Goal: Information Seeking & Learning: Compare options

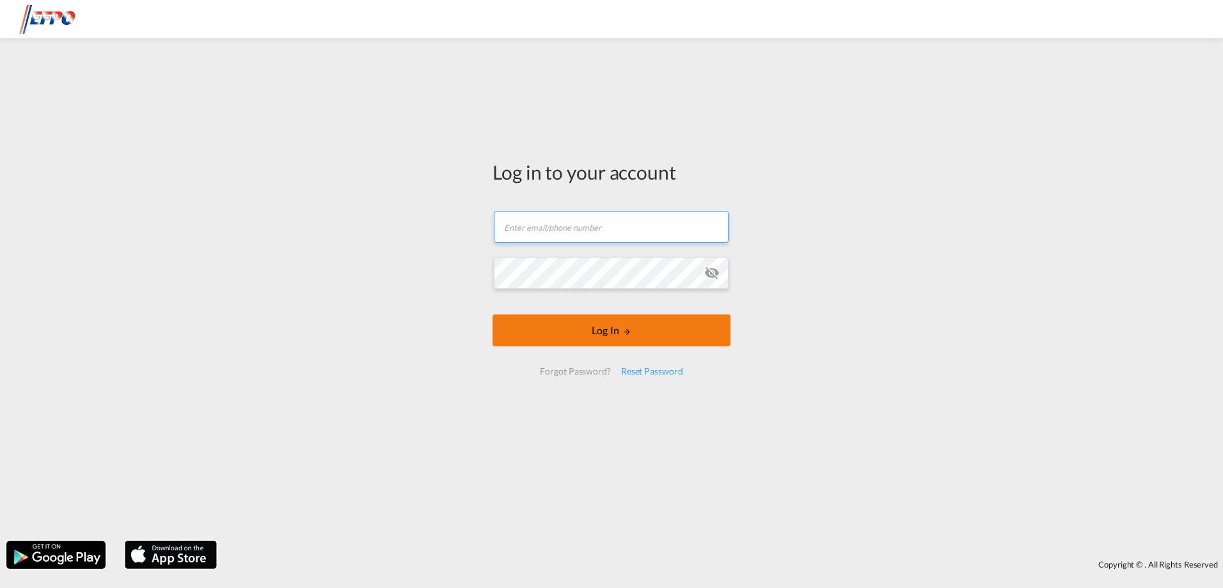
type input "[EMAIL_ADDRESS][DOMAIN_NAME]"
click at [542, 329] on button "Log In" at bounding box center [612, 331] width 238 height 32
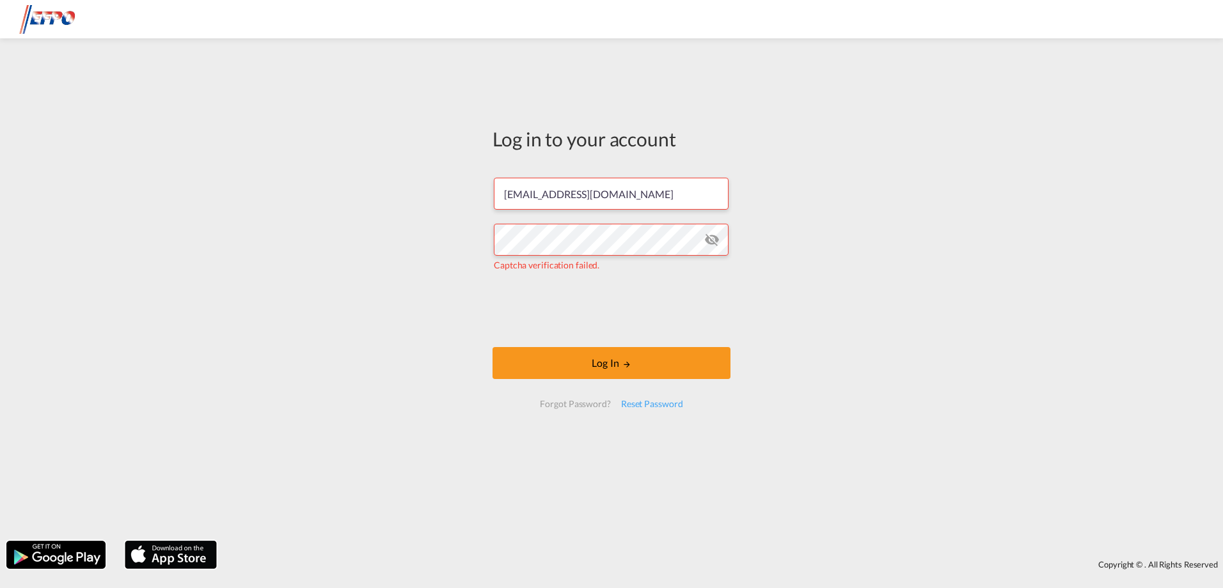
click at [716, 238] on md-icon "icon-eye-off" at bounding box center [711, 239] width 15 height 15
click at [566, 357] on button "Log In" at bounding box center [612, 363] width 238 height 32
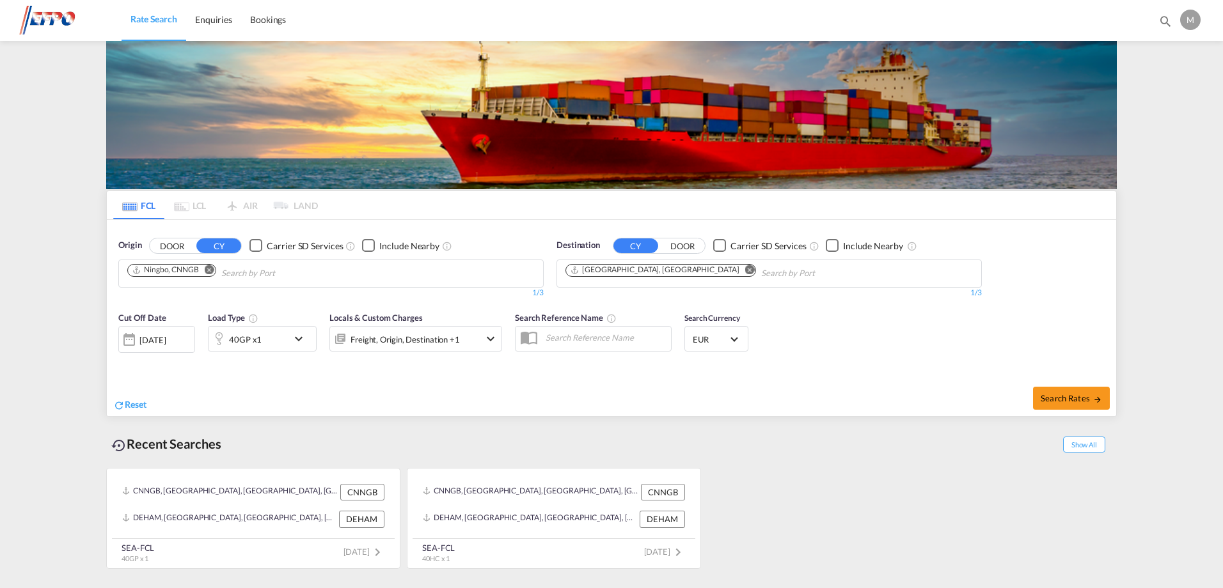
click at [207, 272] on md-icon "Remove" at bounding box center [210, 270] width 10 height 10
drag, startPoint x: 184, startPoint y: 269, endPoint x: 194, endPoint y: 276, distance: 12.4
click at [193, 272] on body "Rate Search Enquiries Bookings Rate Search Enquiries Bookings" at bounding box center [611, 294] width 1223 height 588
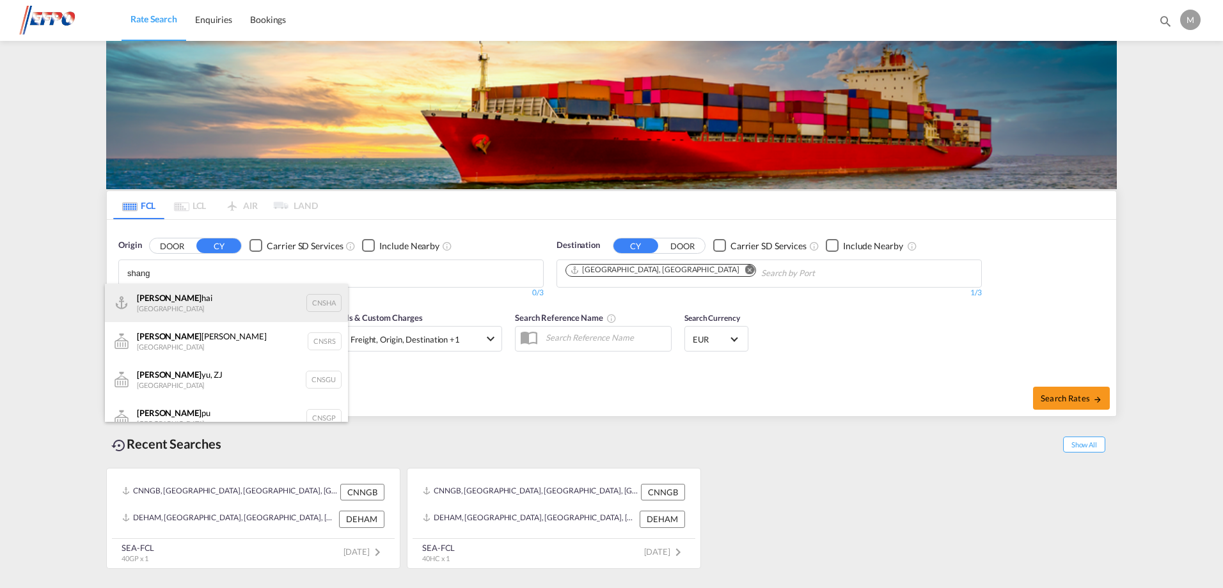
type input "shang"
click at [169, 303] on div "Shang hai China CNSHA" at bounding box center [226, 303] width 243 height 38
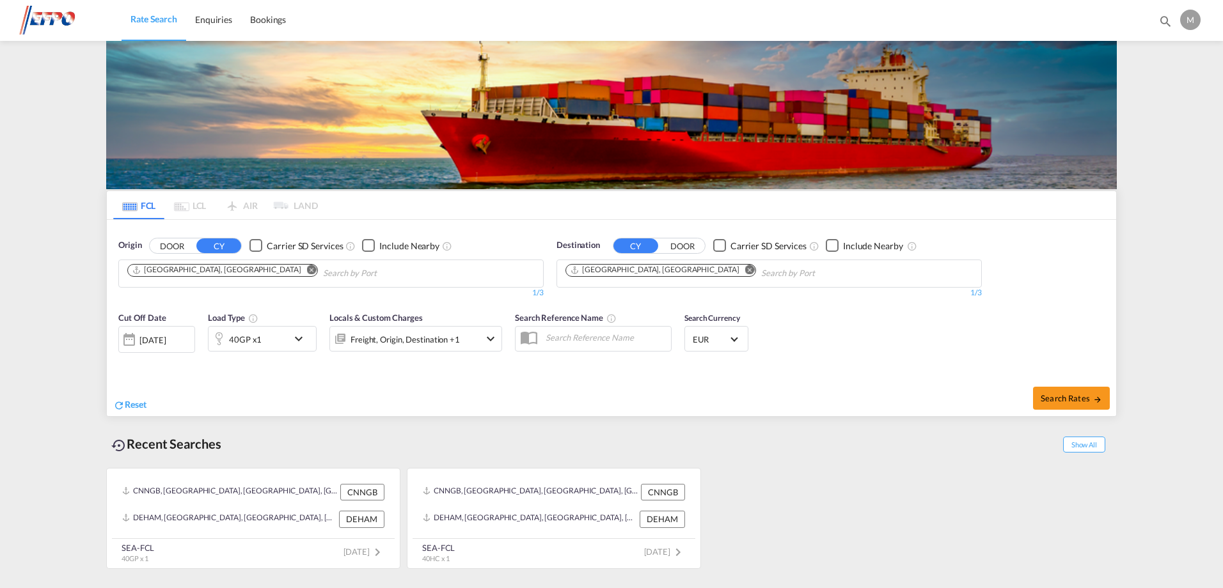
drag, startPoint x: 380, startPoint y: 352, endPoint x: 735, endPoint y: 386, distance: 356.7
click at [734, 393] on div "Search Rates" at bounding box center [865, 398] width 501 height 36
click at [156, 343] on div "[DATE]" at bounding box center [152, 341] width 26 height 12
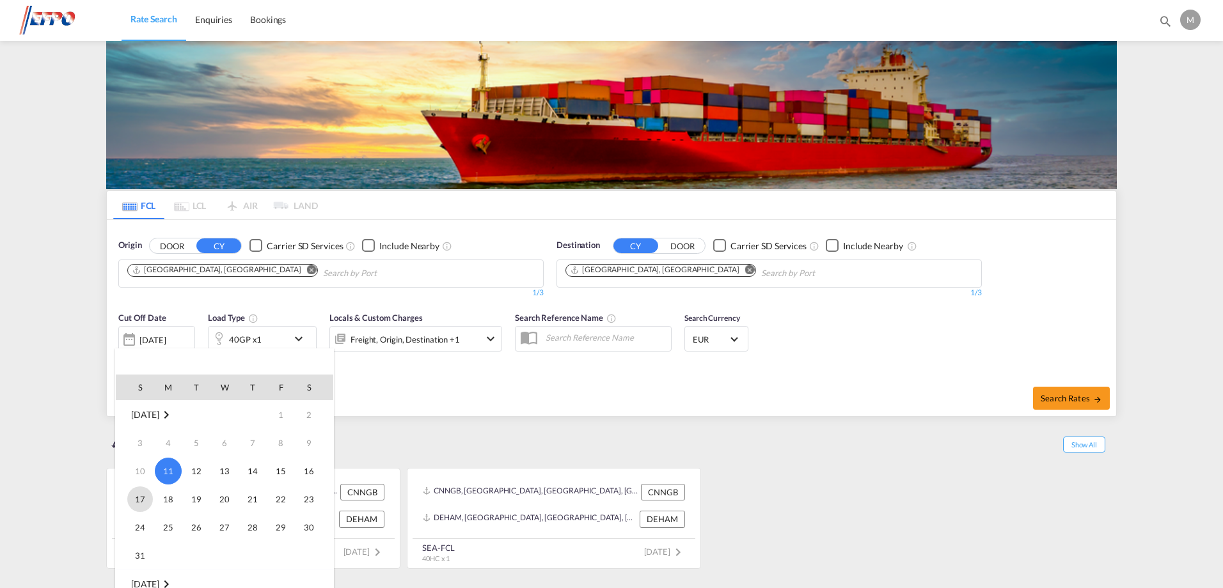
click at [142, 496] on span "17" at bounding box center [140, 500] width 26 height 26
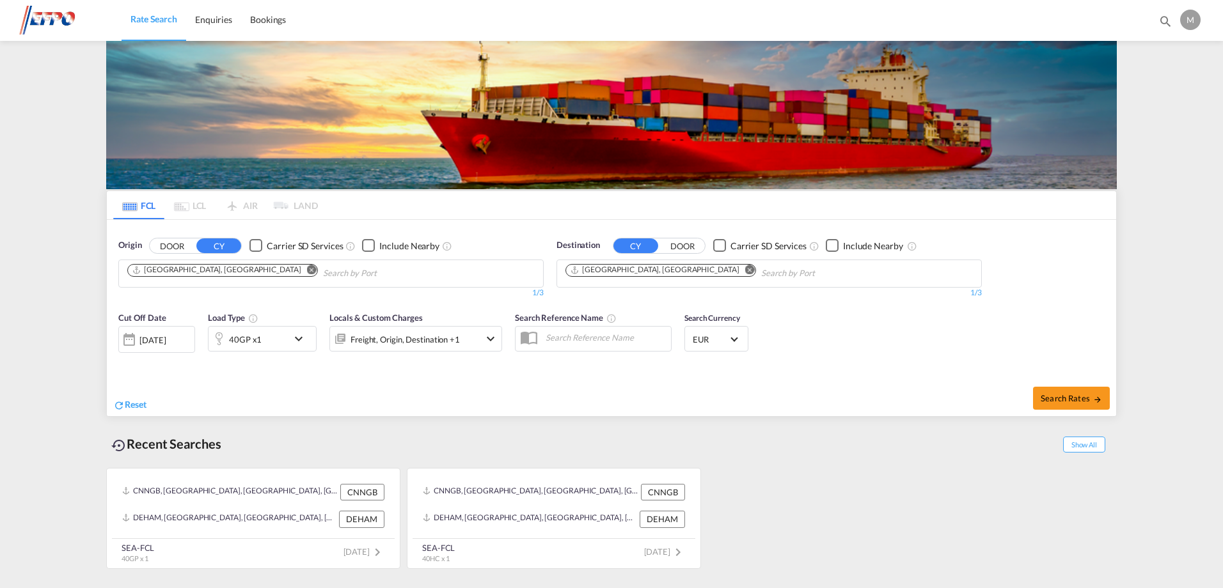
click at [157, 340] on div "[DATE]" at bounding box center [152, 341] width 26 height 12
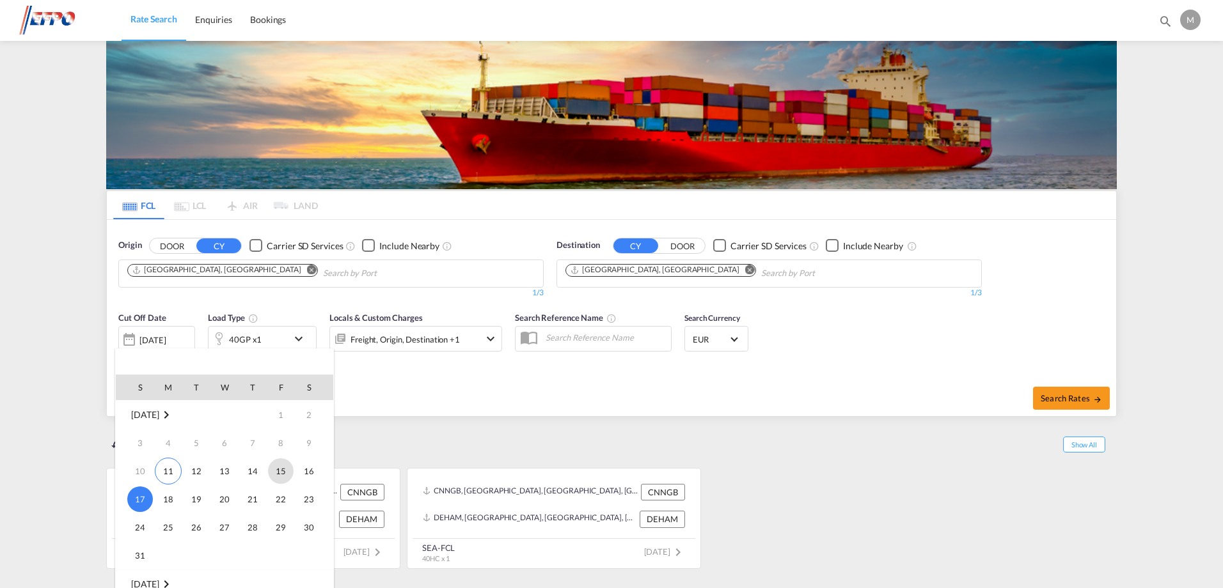
click at [274, 473] on span "15" at bounding box center [281, 472] width 26 height 26
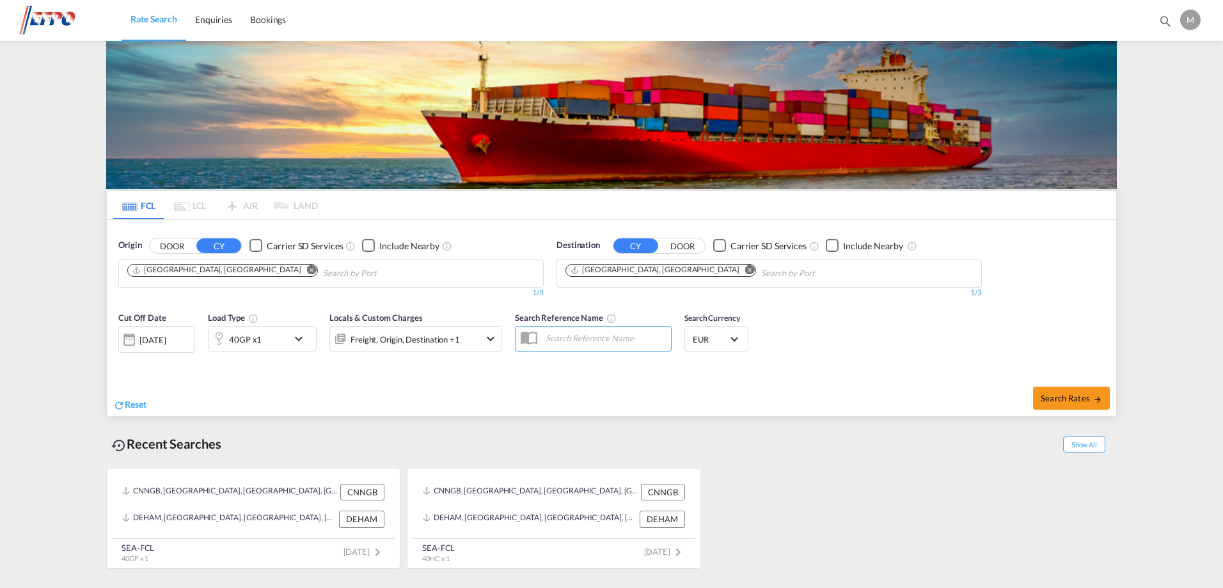
click at [567, 345] on input "text" at bounding box center [605, 337] width 132 height 19
click at [1087, 406] on button "Search Rates" at bounding box center [1071, 398] width 77 height 23
type input "CNSHA to DEHAM / [DATE]"
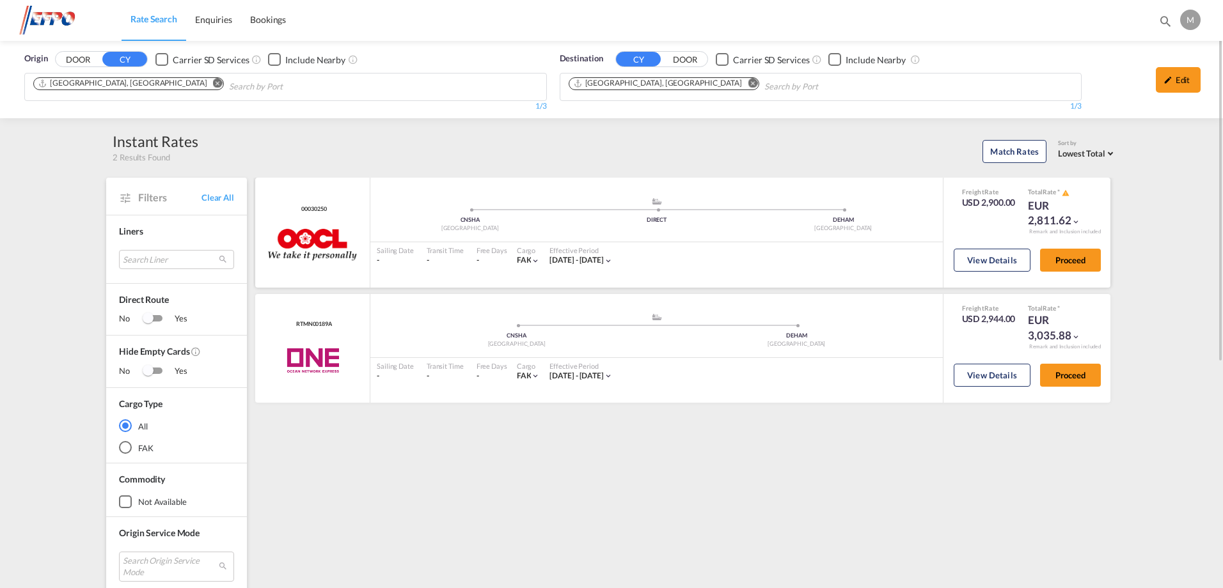
click at [717, 276] on div ".a{fill:#aaa8ad;} .a{fill:#aaa8ad;} CNSHA Shanghai DIRECT DEHAM [GEOGRAPHIC_DAT…" at bounding box center [656, 233] width 572 height 110
click at [1002, 264] on button "View Details" at bounding box center [992, 260] width 77 height 23
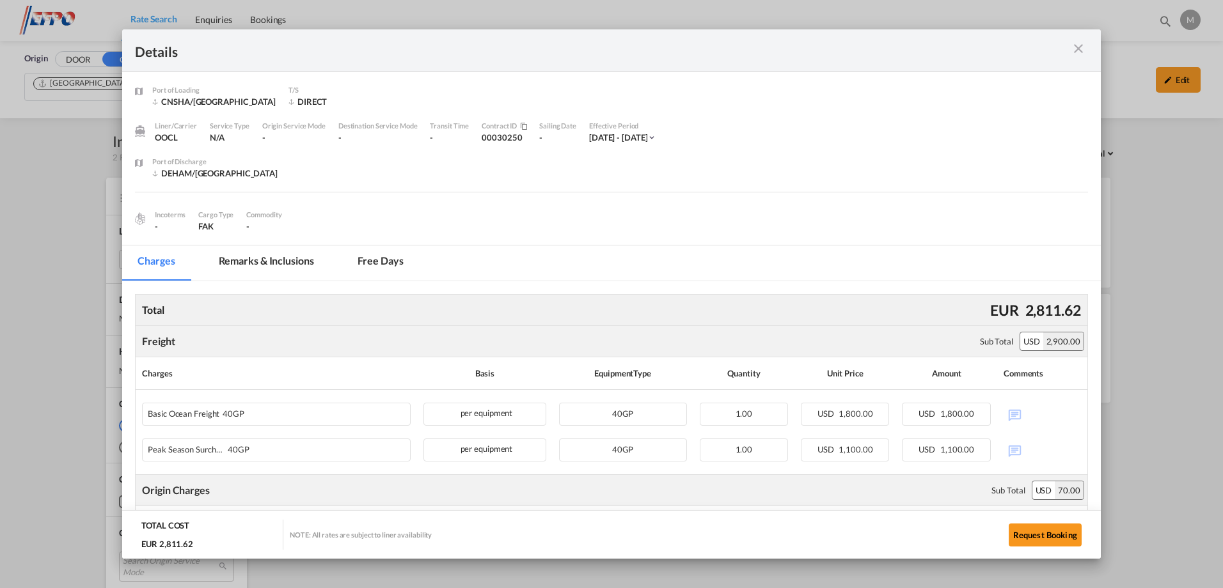
click at [1075, 47] on md-icon "icon-close m-3 fg-AAA8AD cursor" at bounding box center [1078, 48] width 15 height 15
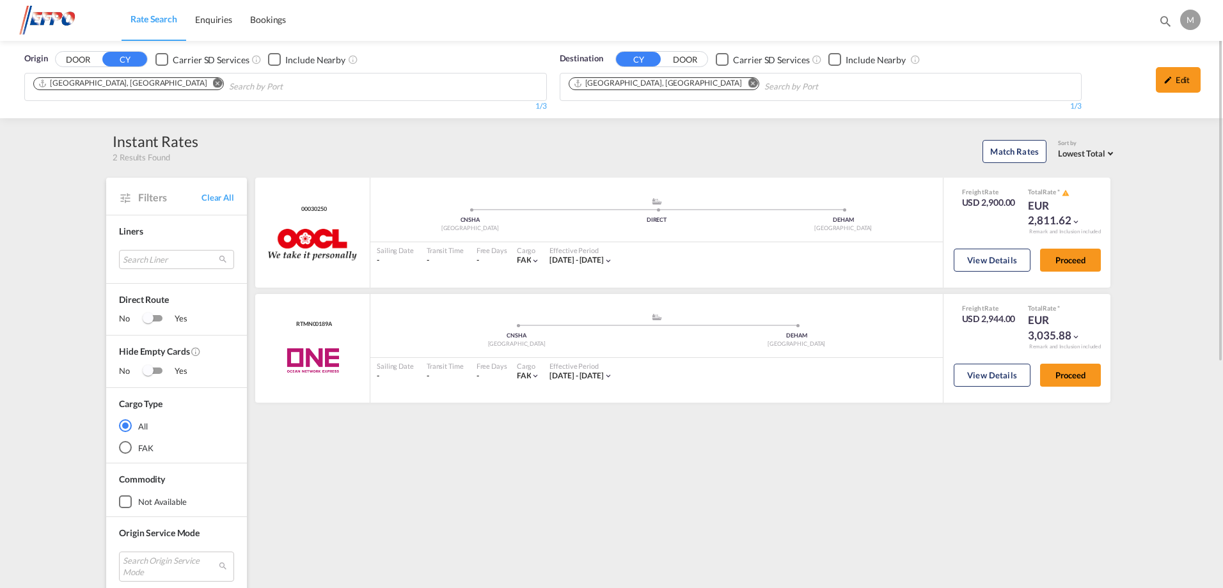
click at [1161, 68] on div "Edit" at bounding box center [1178, 80] width 45 height 26
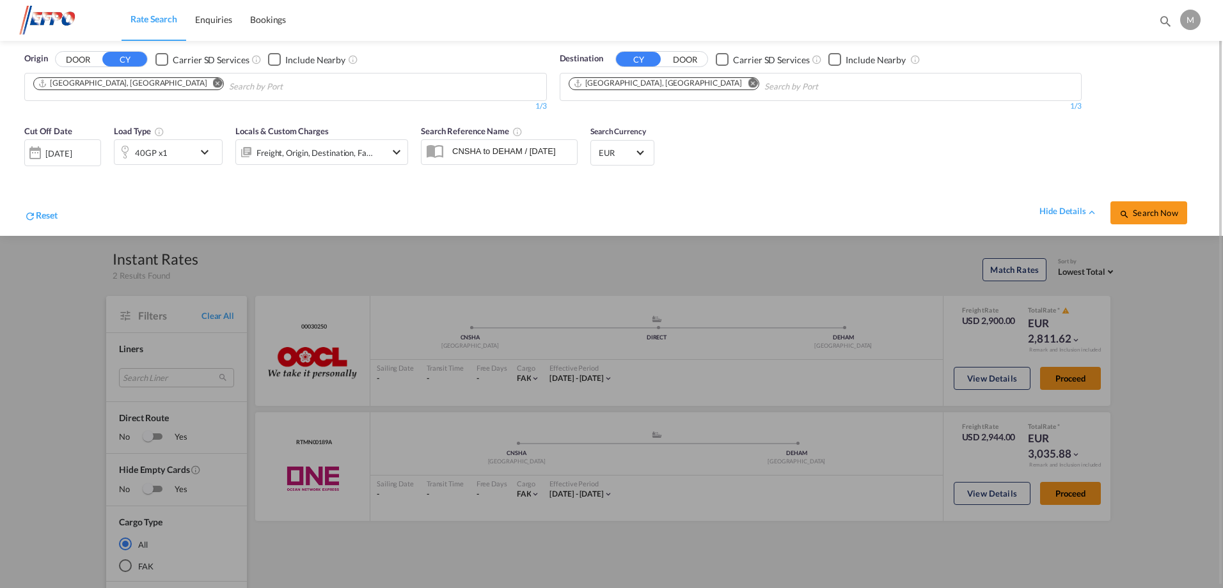
click at [72, 154] on div "[DATE]" at bounding box center [58, 154] width 26 height 12
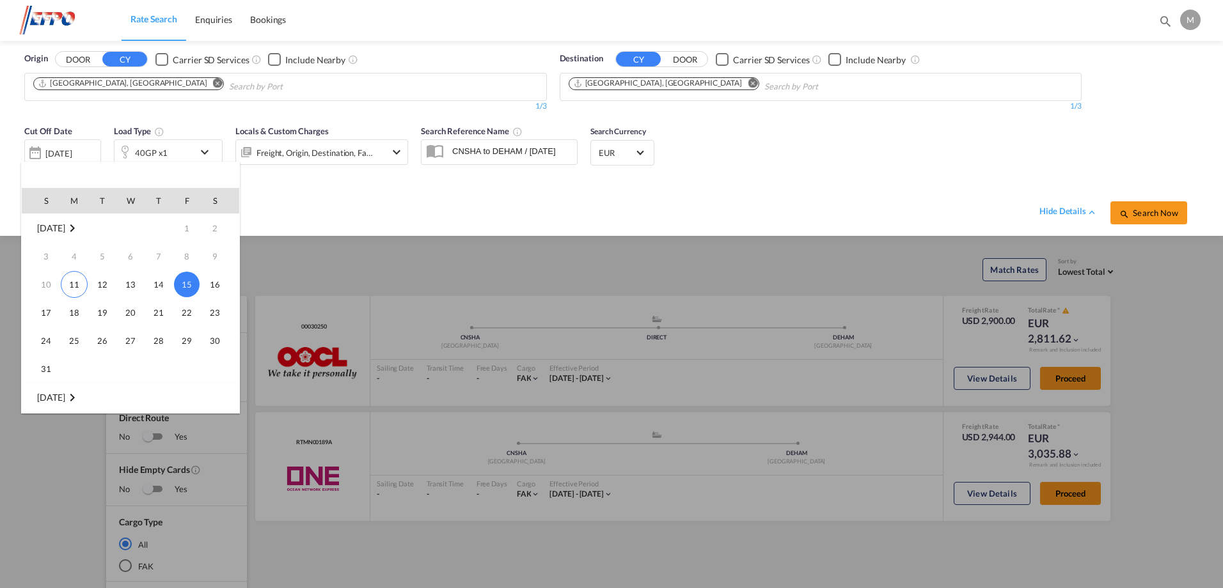
click at [42, 259] on td "3" at bounding box center [41, 256] width 38 height 28
drag, startPoint x: 58, startPoint y: 258, endPoint x: 100, endPoint y: 258, distance: 42.2
click at [60, 258] on tr "3 4 5 6 7 8 9" at bounding box center [130, 256] width 217 height 28
drag, startPoint x: 151, startPoint y: 260, endPoint x: 174, endPoint y: 261, distance: 23.1
click at [152, 260] on td "7" at bounding box center [159, 256] width 28 height 28
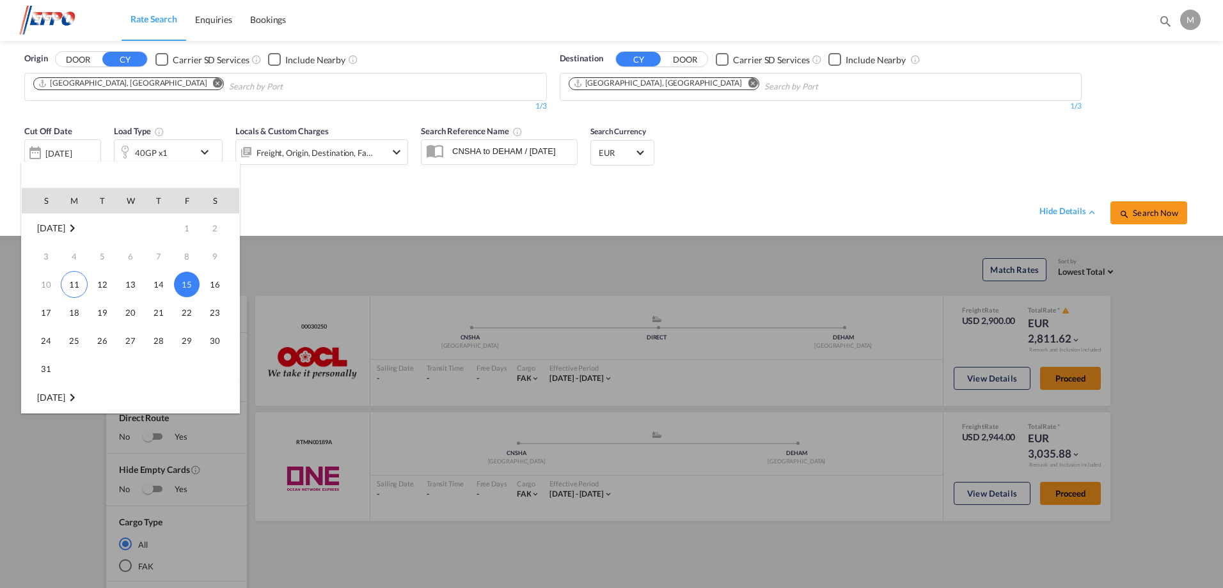
click at [216, 264] on td "9" at bounding box center [220, 256] width 38 height 28
click at [49, 280] on td "10" at bounding box center [41, 285] width 38 height 28
click at [72, 281] on span "11" at bounding box center [74, 284] width 27 height 27
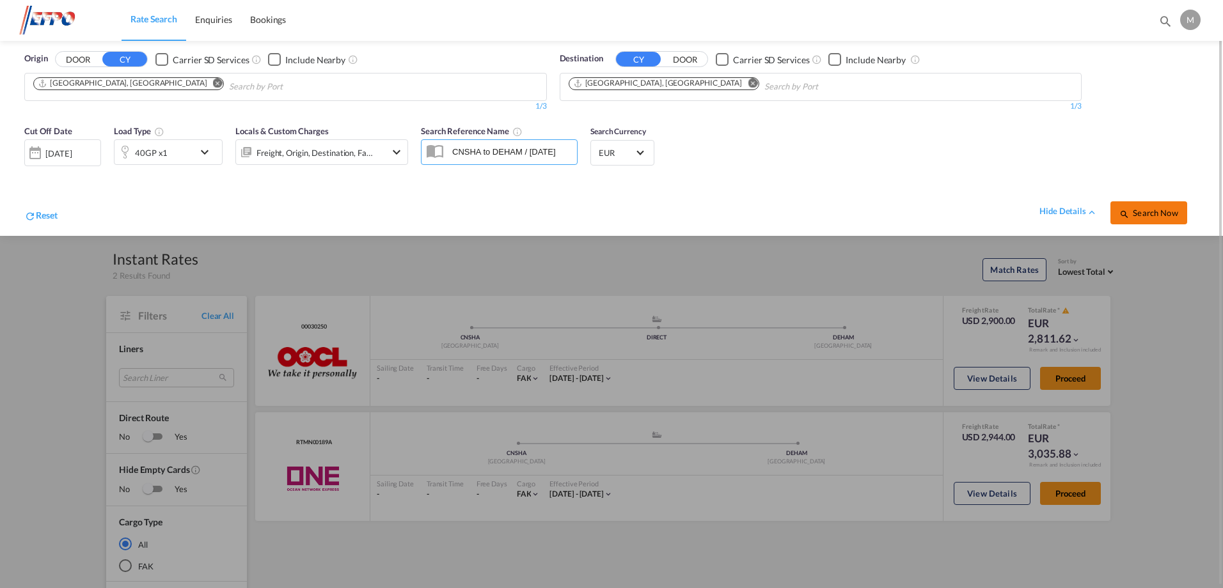
click at [1162, 209] on span "Search Now" at bounding box center [1148, 213] width 58 height 10
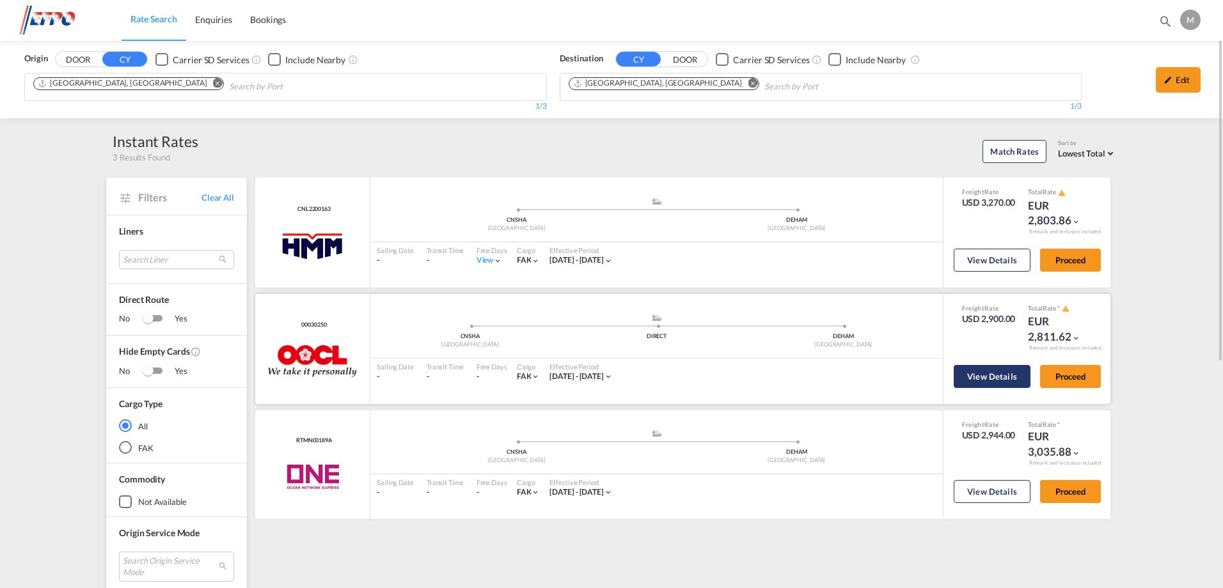
click at [998, 382] on button "View Details" at bounding box center [992, 376] width 77 height 23
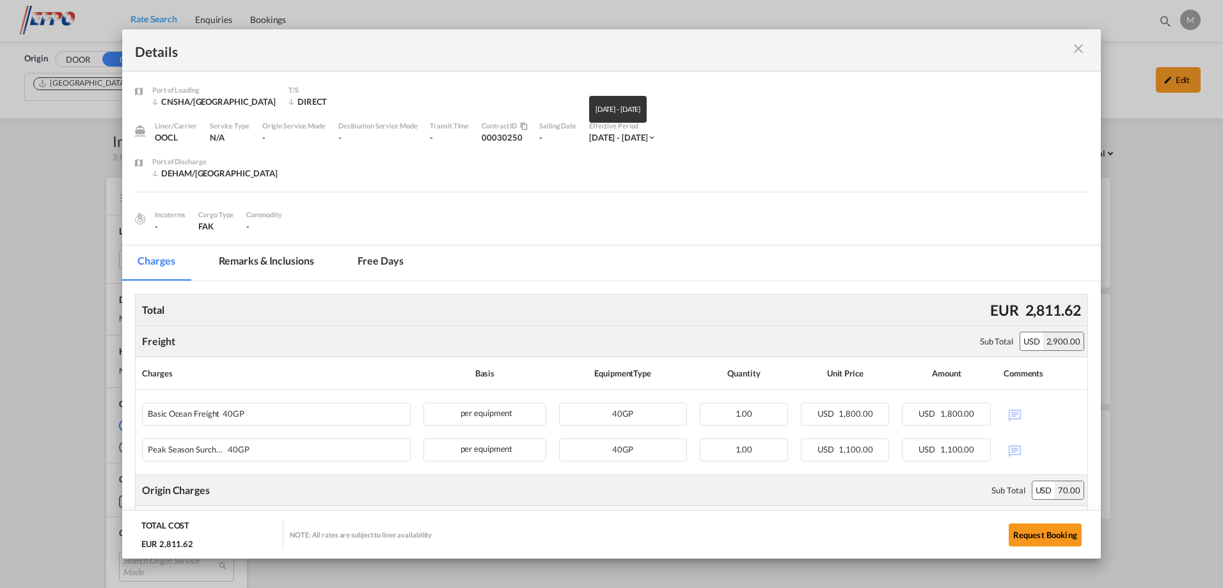
drag, startPoint x: 627, startPoint y: 141, endPoint x: 662, endPoint y: 141, distance: 35.2
click at [662, 141] on div "Effective Period [DATE] - [DATE]" at bounding box center [629, 138] width 81 height 36
click at [648, 141] on div "[DATE] - [DATE]" at bounding box center [618, 138] width 59 height 12
click at [657, 132] on div "[DATE] - [DATE]" at bounding box center [623, 138] width 68 height 12
click at [656, 139] on md-icon "icon-chevron-down" at bounding box center [651, 137] width 9 height 9
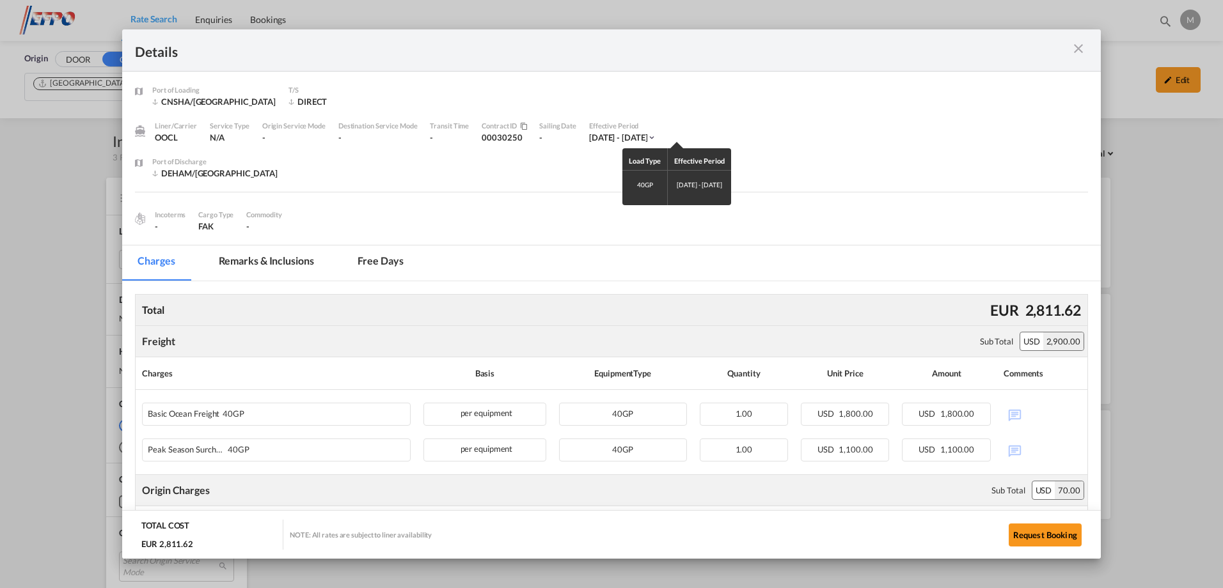
click at [659, 175] on td "40GP" at bounding box center [644, 188] width 45 height 35
drag, startPoint x: 601, startPoint y: 160, endPoint x: 603, endPoint y: 135, distance: 25.0
click at [601, 159] on div "Load Type Effective Period 40GP [DATE] - [DATE]" at bounding box center [611, 294] width 1223 height 588
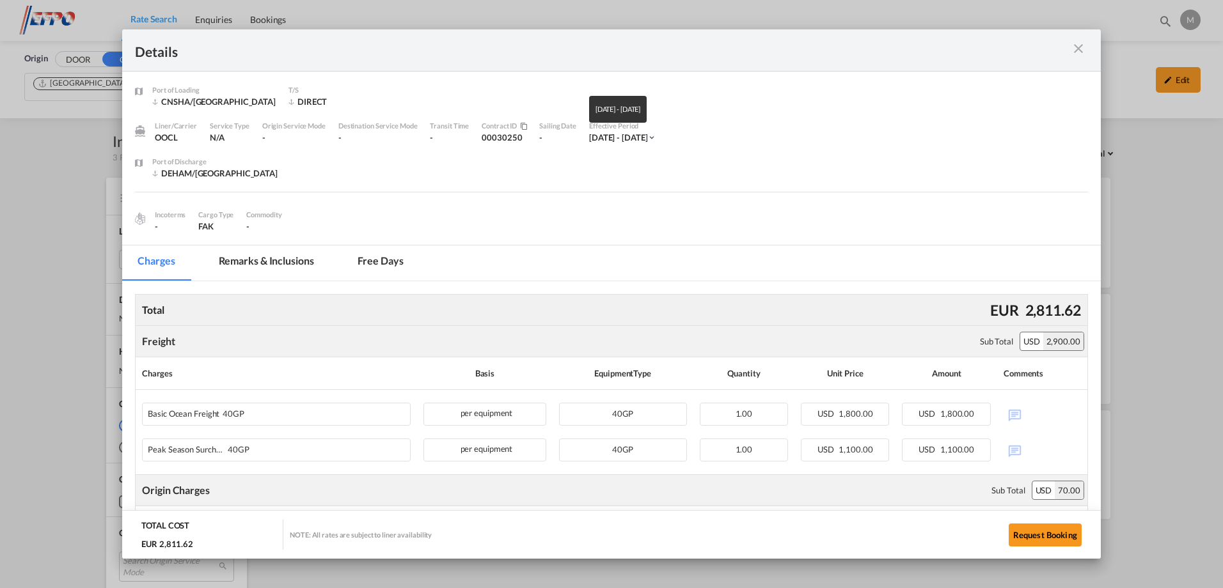
click at [604, 134] on div "[DATE] - [DATE]" at bounding box center [618, 138] width 59 height 12
drag, startPoint x: 604, startPoint y: 134, endPoint x: 568, endPoint y: 166, distance: 48.0
click at [568, 166] on div "Port of Discharge DEHAM/[GEOGRAPHIC_DATA]" at bounding box center [620, 174] width 936 height 36
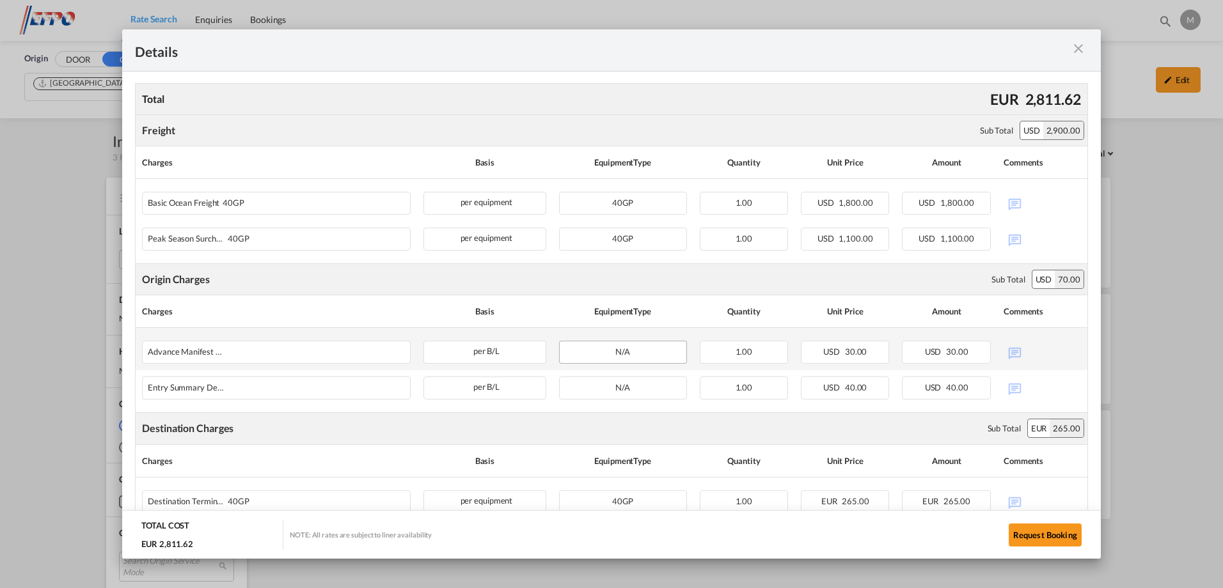
scroll to position [192, 0]
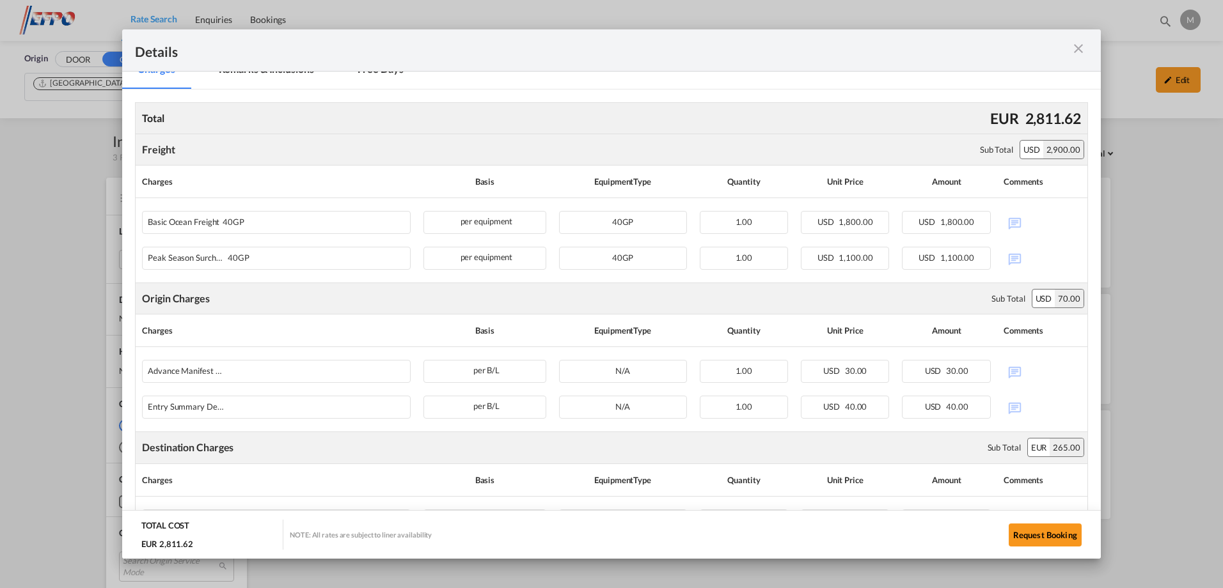
click at [107, 296] on div "Details Port of [GEOGRAPHIC_DATA] [GEOGRAPHIC_DATA]/[GEOGRAPHIC_DATA] T/S DIREC…" at bounding box center [611, 294] width 1223 height 588
click at [1075, 56] on md-icon "icon-close m-3 fg-AAA8AD cursor" at bounding box center [1078, 48] width 15 height 15
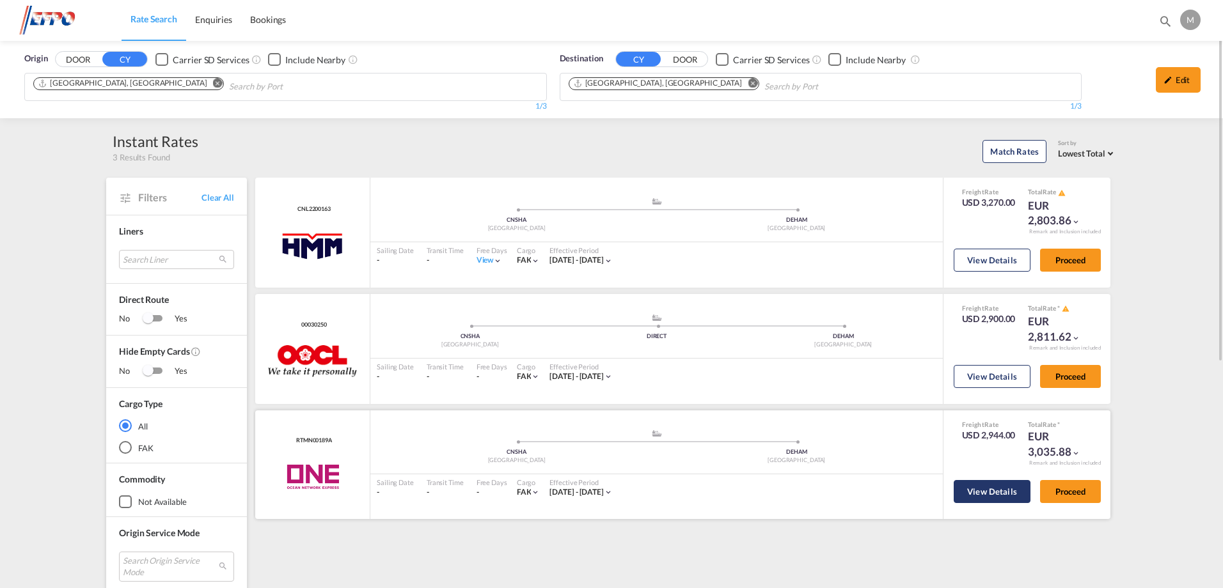
click at [968, 486] on button "View Details" at bounding box center [992, 491] width 77 height 23
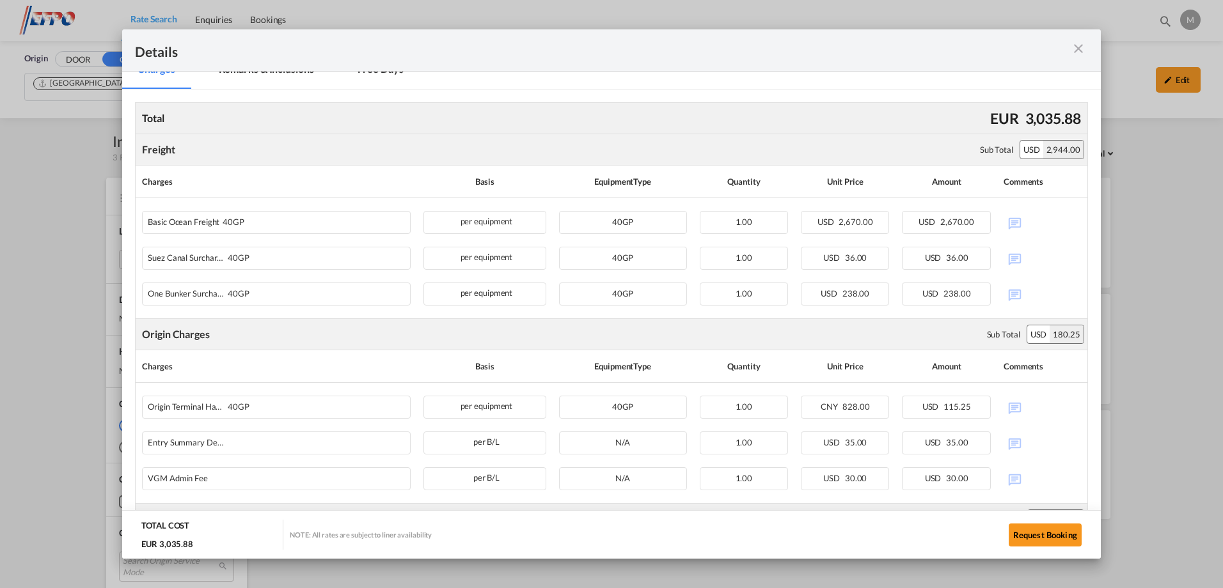
click at [1076, 51] on md-icon "icon-close m-3 fg-AAA8AD cursor" at bounding box center [1078, 48] width 15 height 15
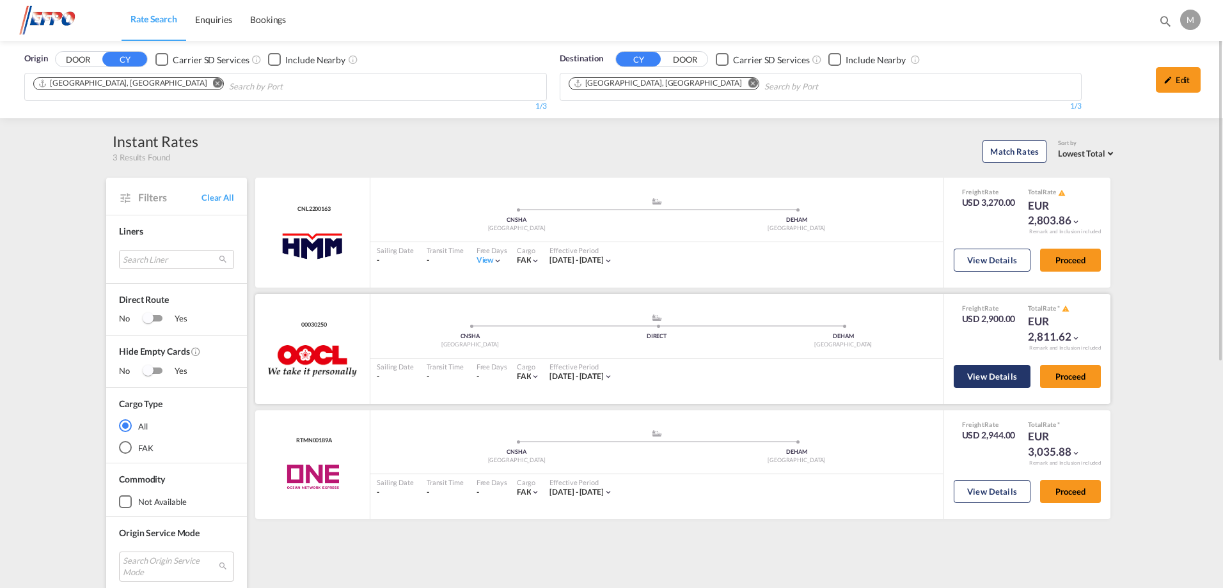
click at [1007, 384] on button "View Details" at bounding box center [992, 376] width 77 height 23
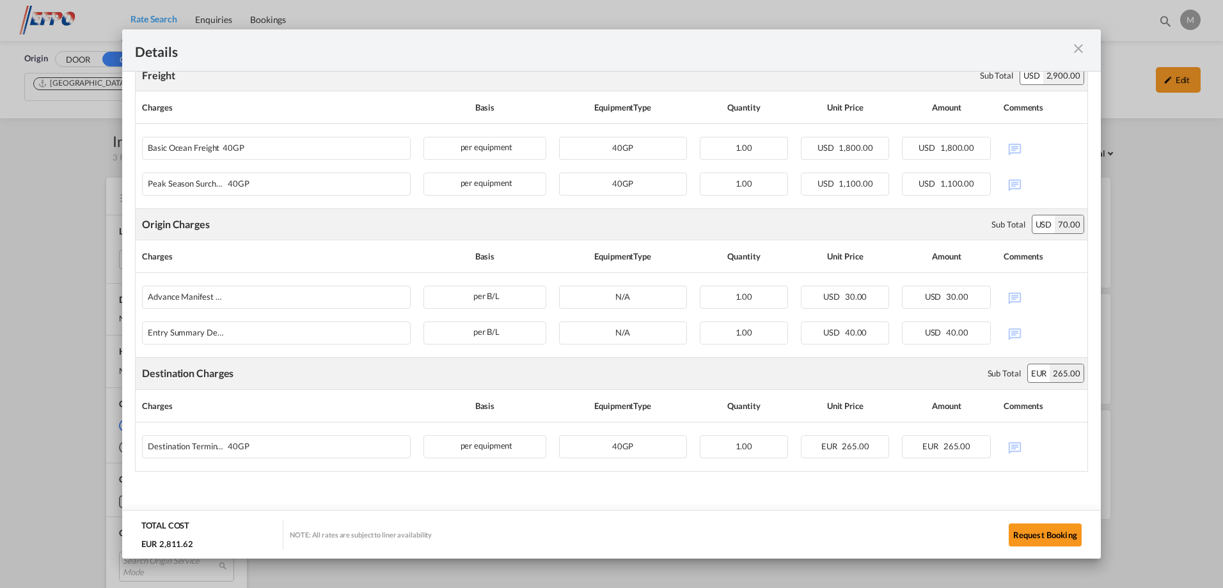
scroll to position [0, 0]
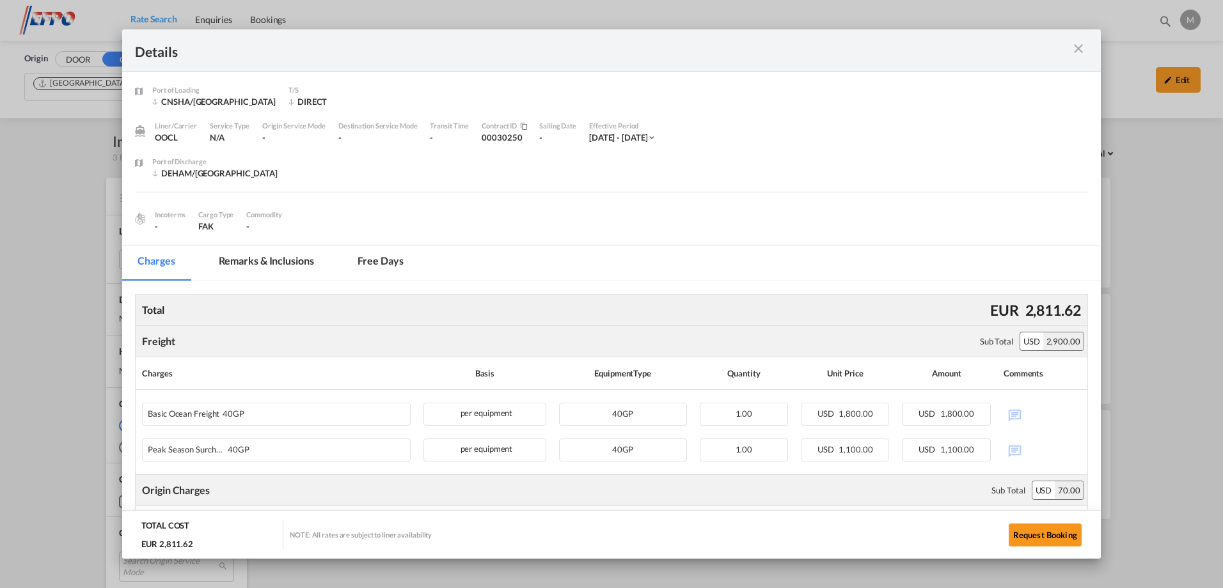
click at [1085, 51] on md-icon "icon-close m-3 fg-AAA8AD cursor" at bounding box center [1078, 48] width 15 height 15
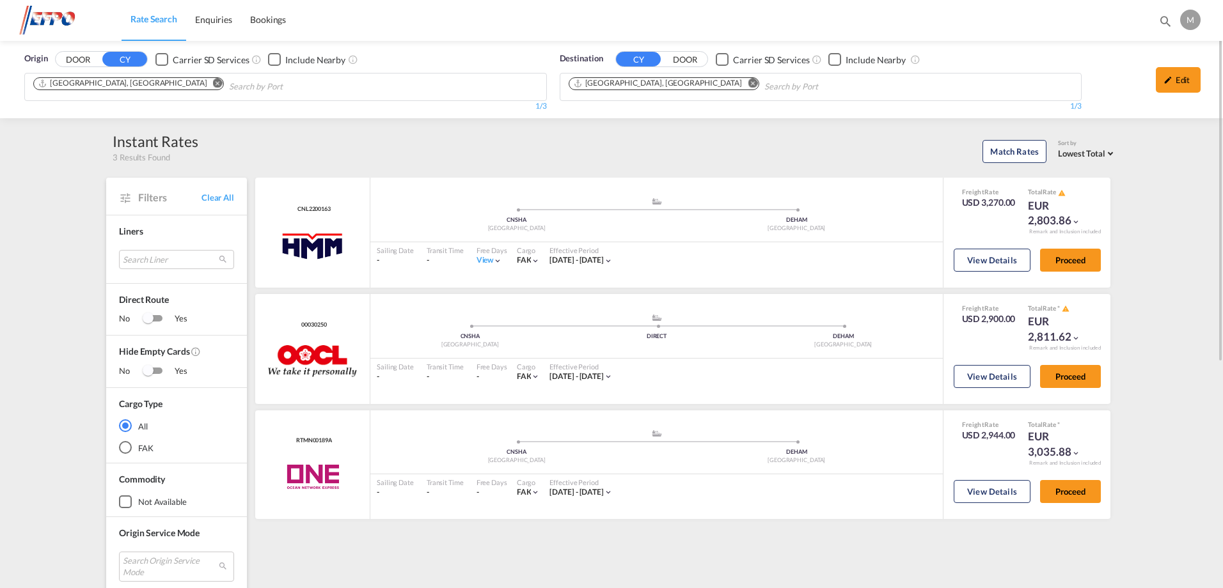
click at [1188, 75] on div "Edit" at bounding box center [1178, 80] width 45 height 26
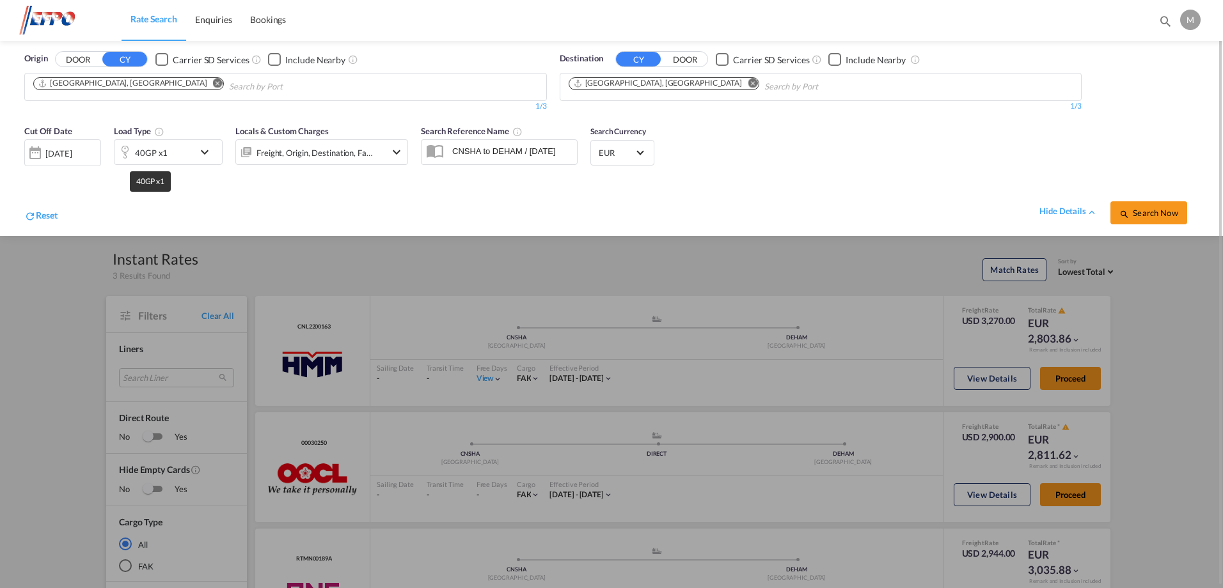
click at [145, 157] on div "40GP x1" at bounding box center [151, 153] width 33 height 18
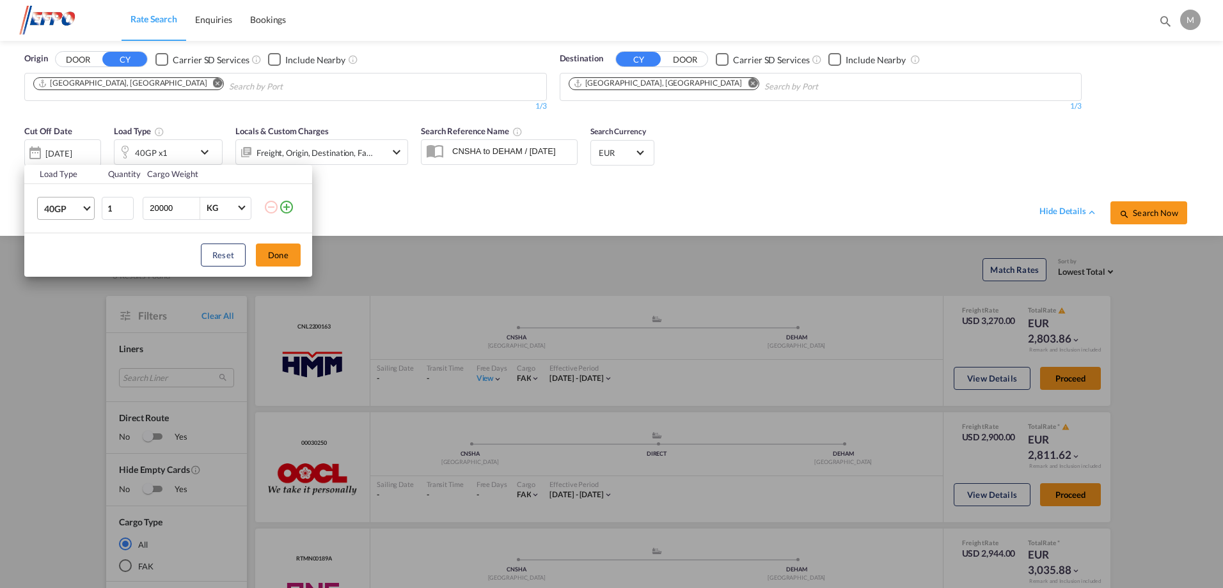
click at [86, 212] on md-select-value "40GP" at bounding box center [68, 209] width 51 height 22
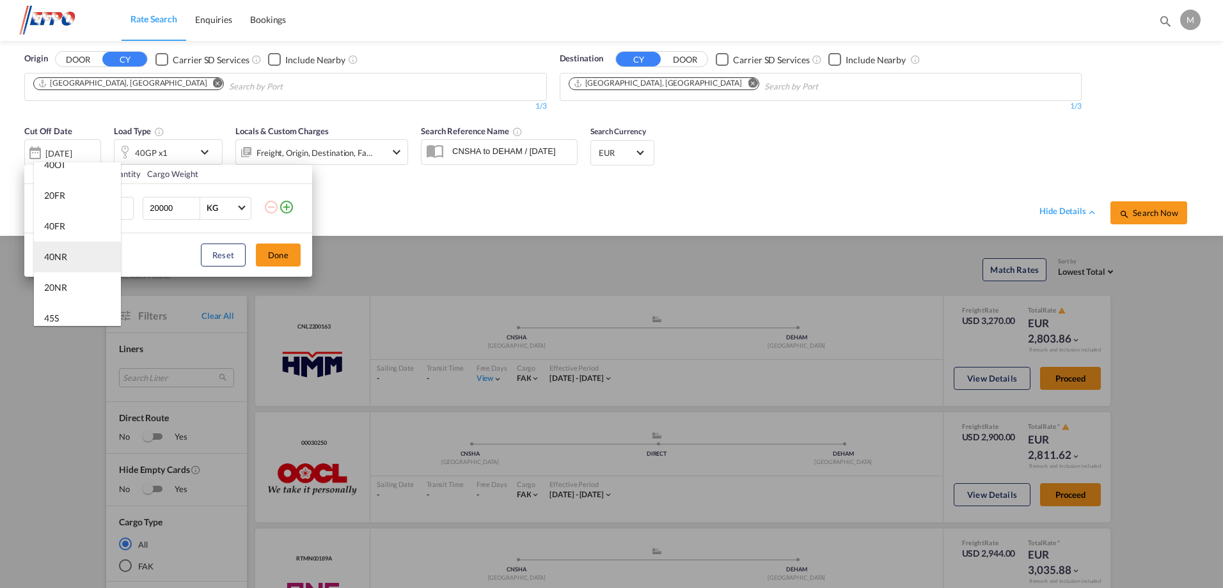
click at [75, 254] on md-option "40NR" at bounding box center [77, 257] width 87 height 31
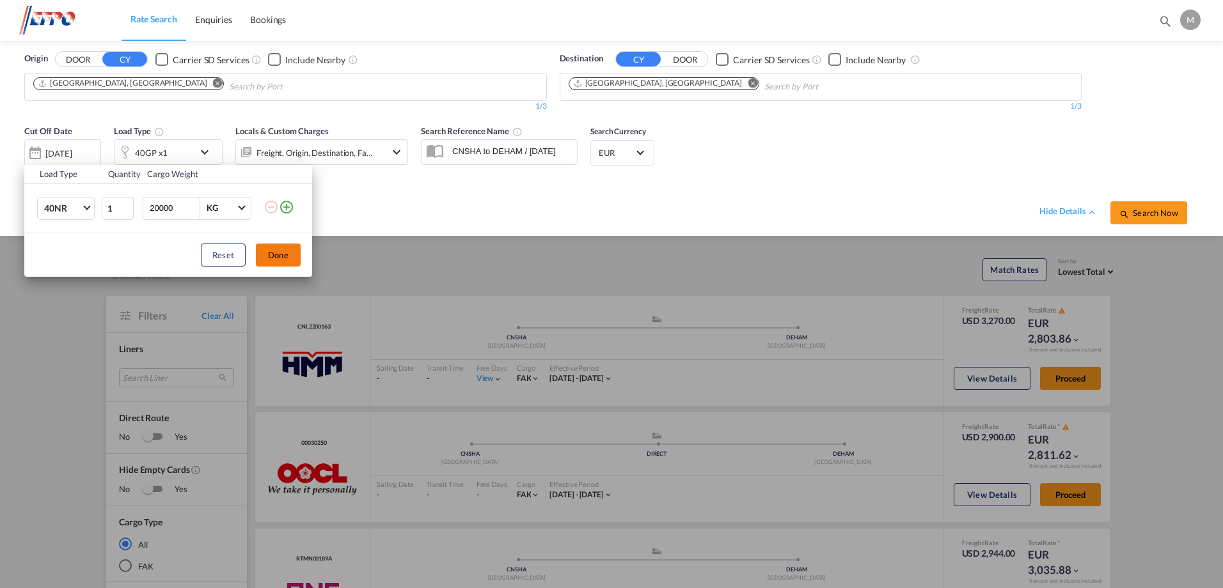
click at [289, 259] on button "Done" at bounding box center [278, 255] width 45 height 23
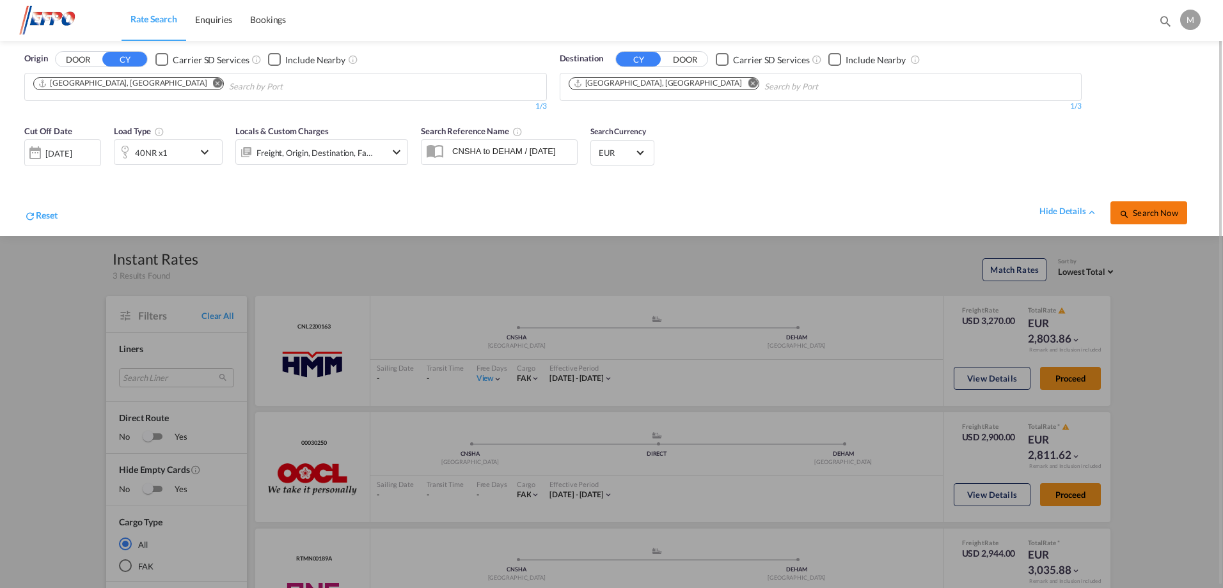
click at [1149, 218] on button "Search Now" at bounding box center [1148, 212] width 77 height 23
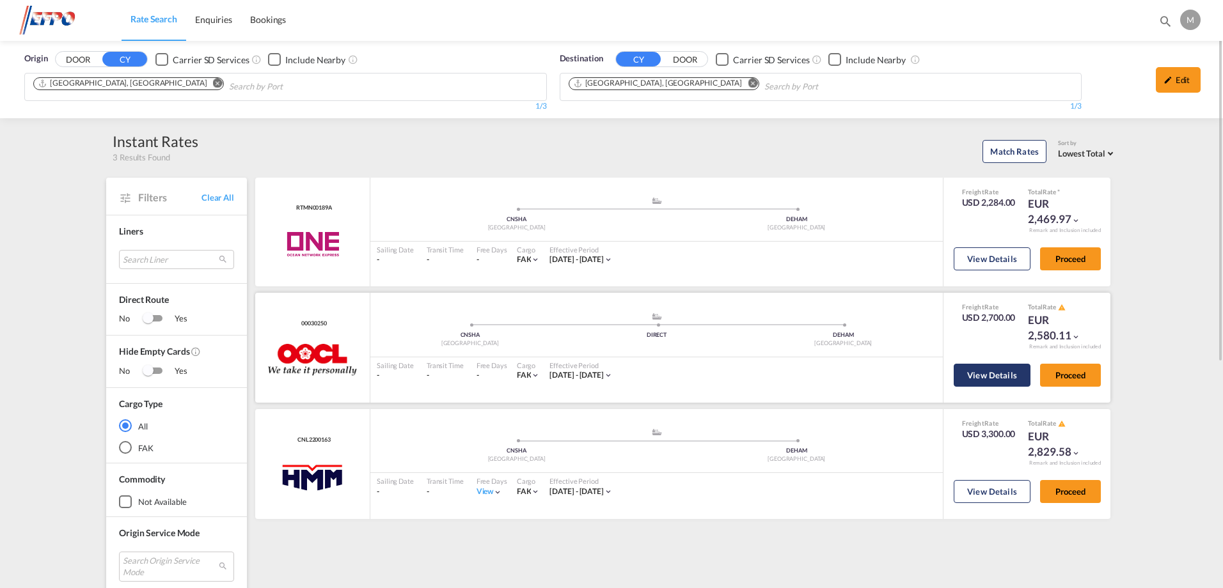
click at [989, 377] on button "View Details" at bounding box center [992, 375] width 77 height 23
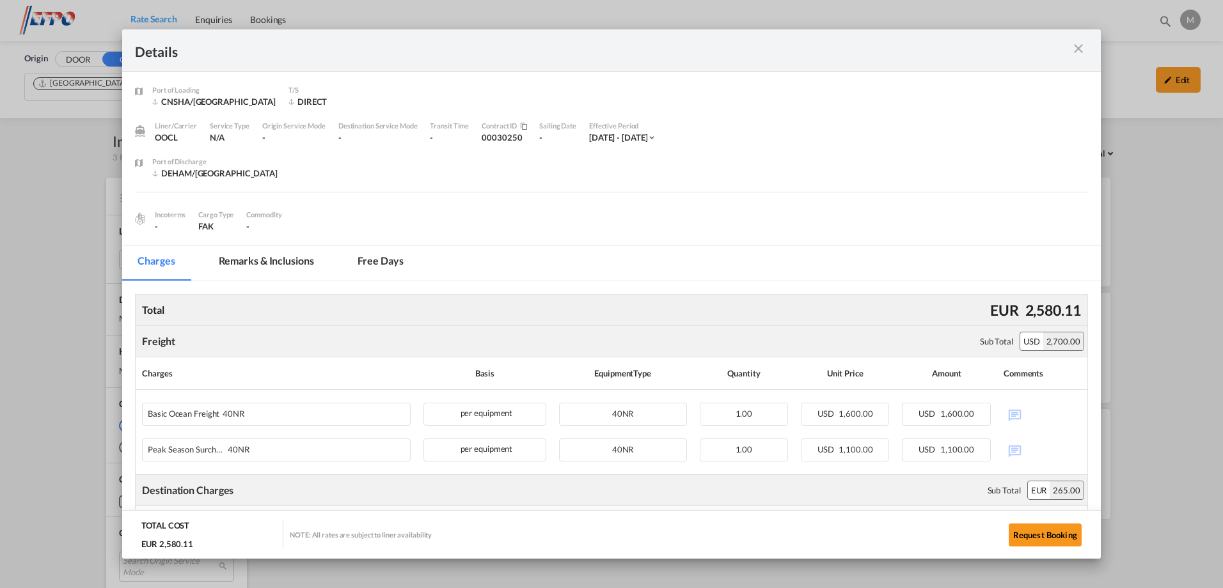
scroll to position [116, 0]
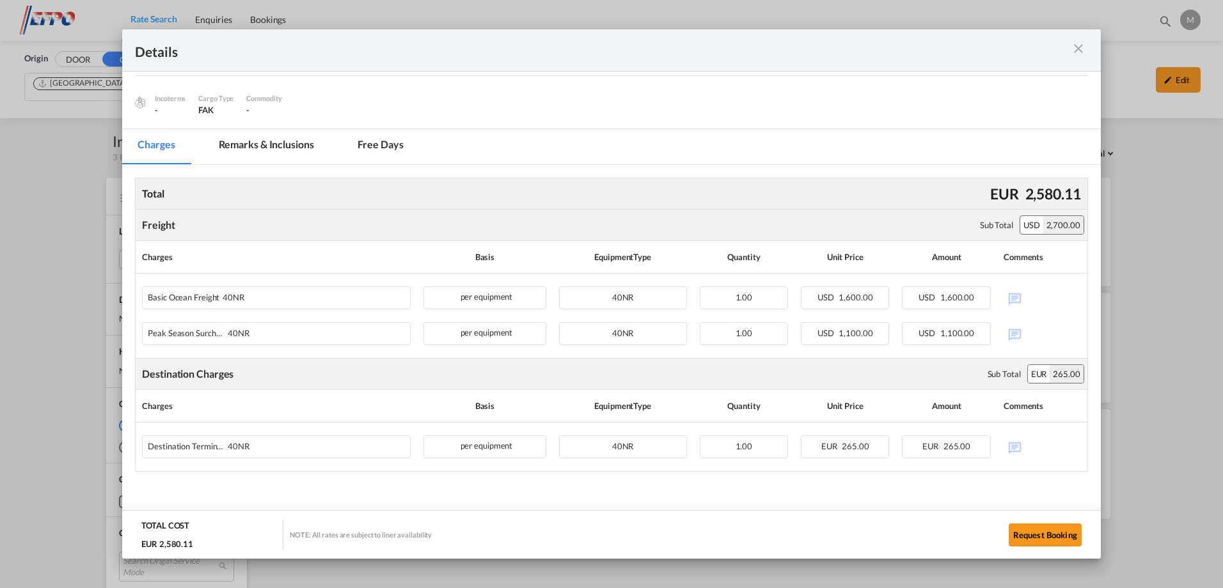
click at [1169, 233] on div "Details Port of [GEOGRAPHIC_DATA] [GEOGRAPHIC_DATA]/[GEOGRAPHIC_DATA] T/S DIREC…" at bounding box center [611, 294] width 1223 height 588
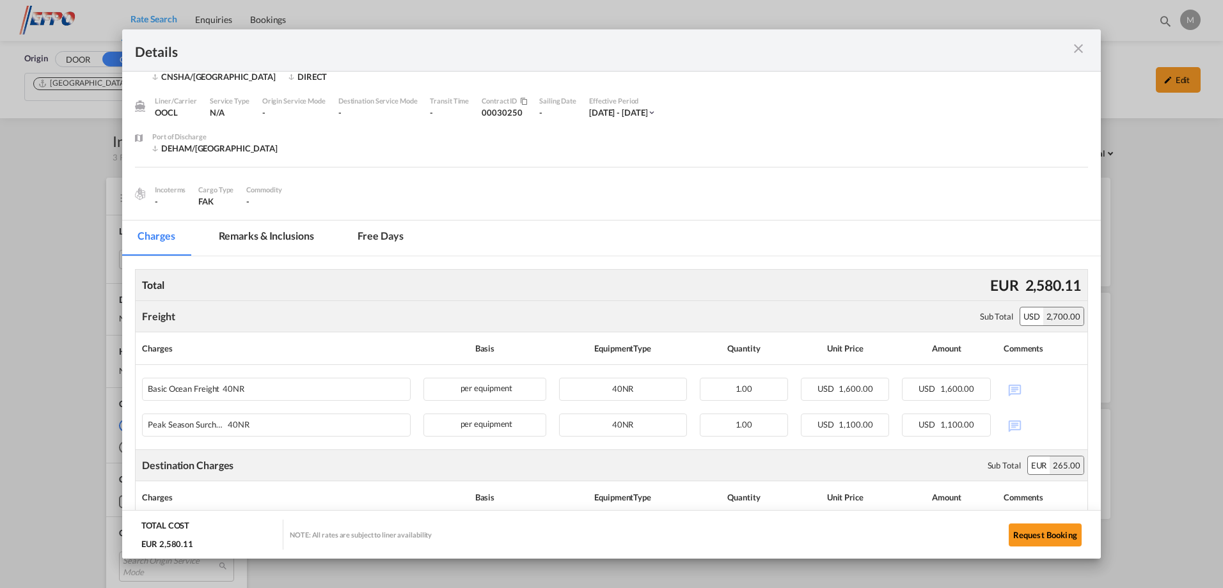
scroll to position [0, 0]
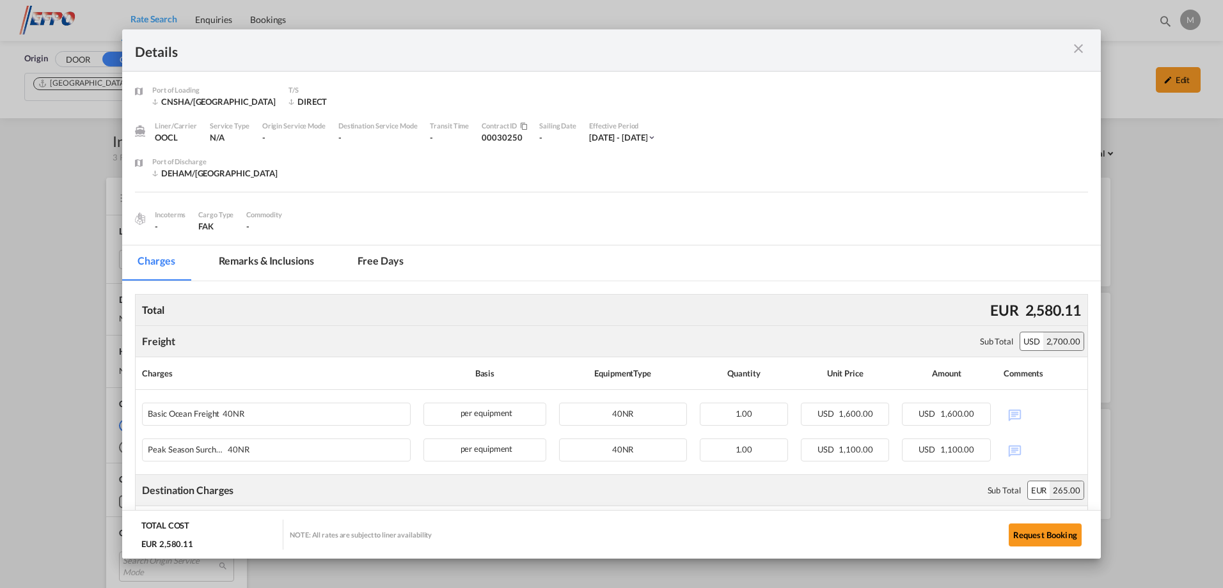
click at [1155, 274] on div "Details Port of [GEOGRAPHIC_DATA] [GEOGRAPHIC_DATA]/[GEOGRAPHIC_DATA] T/S DIREC…" at bounding box center [611, 294] width 1223 height 588
click at [1075, 46] on md-icon "icon-close m-3 fg-AAA8AD cursor" at bounding box center [1078, 48] width 15 height 15
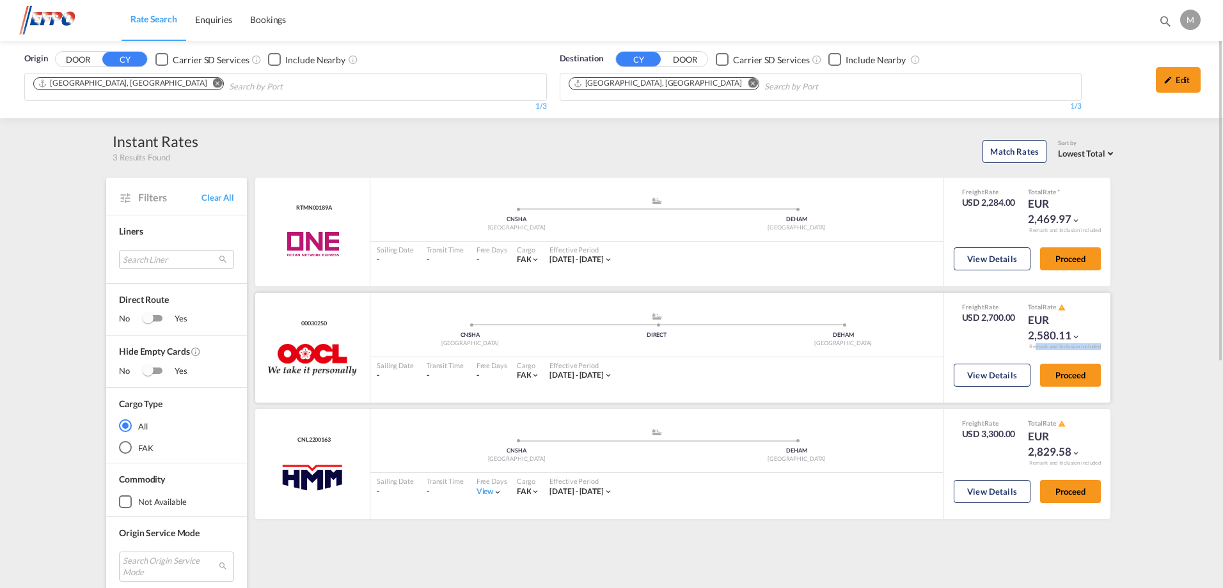
drag, startPoint x: 1032, startPoint y: 348, endPoint x: 1106, endPoint y: 348, distance: 73.6
click at [1106, 348] on div "Remark and Inclusion included" at bounding box center [1065, 346] width 91 height 7
drag, startPoint x: 1106, startPoint y: 348, endPoint x: 1123, endPoint y: 396, distance: 50.8
click at [1125, 372] on div "Origin DOOR CY Carrier SD Services Include Nearby [GEOGRAPHIC_DATA], [GEOGRAPHI…" at bounding box center [611, 499] width 1223 height 917
